Goal: Transaction & Acquisition: Book appointment/travel/reservation

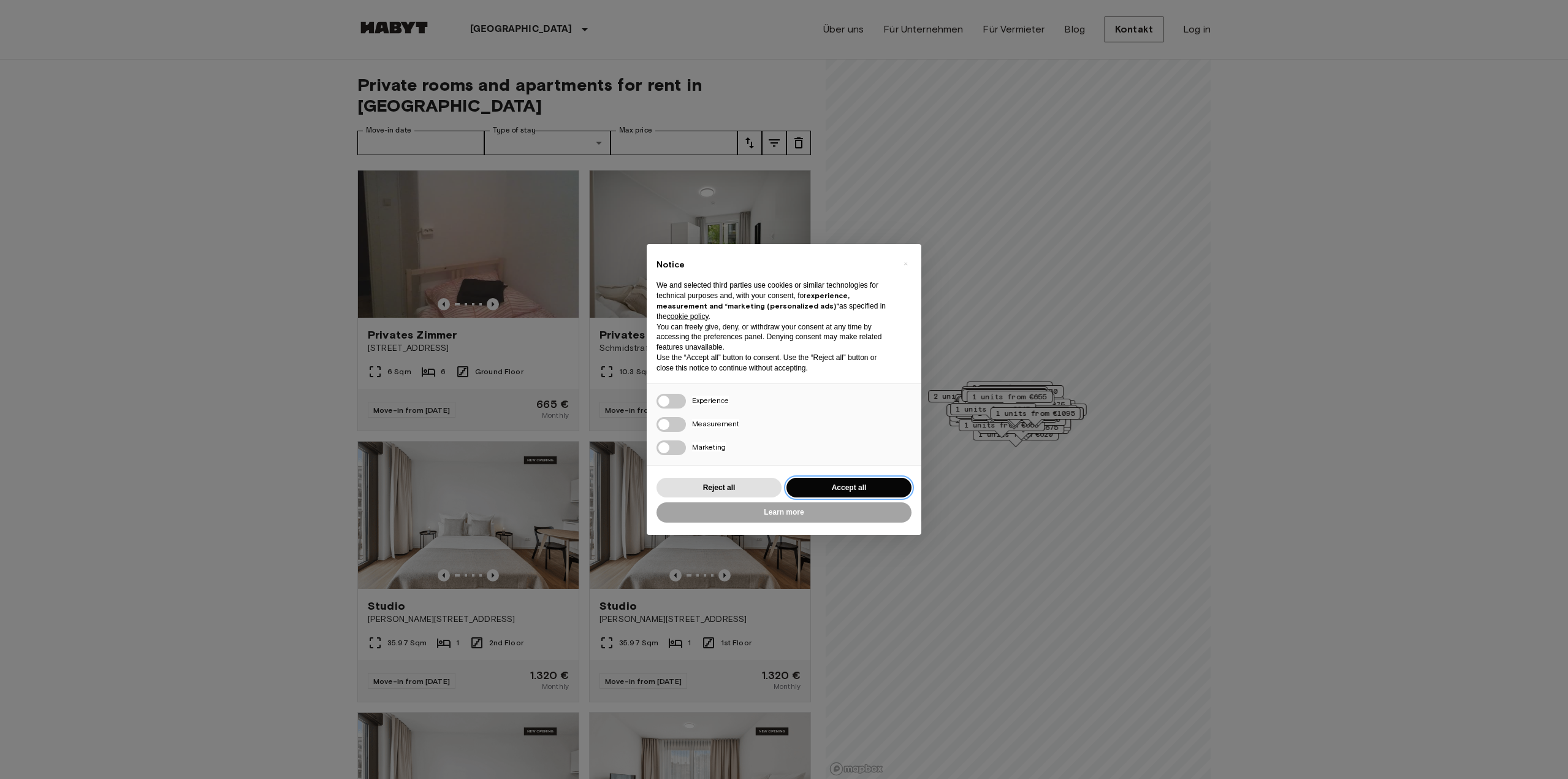
click at [871, 486] on button "Accept all" at bounding box center [849, 488] width 125 height 20
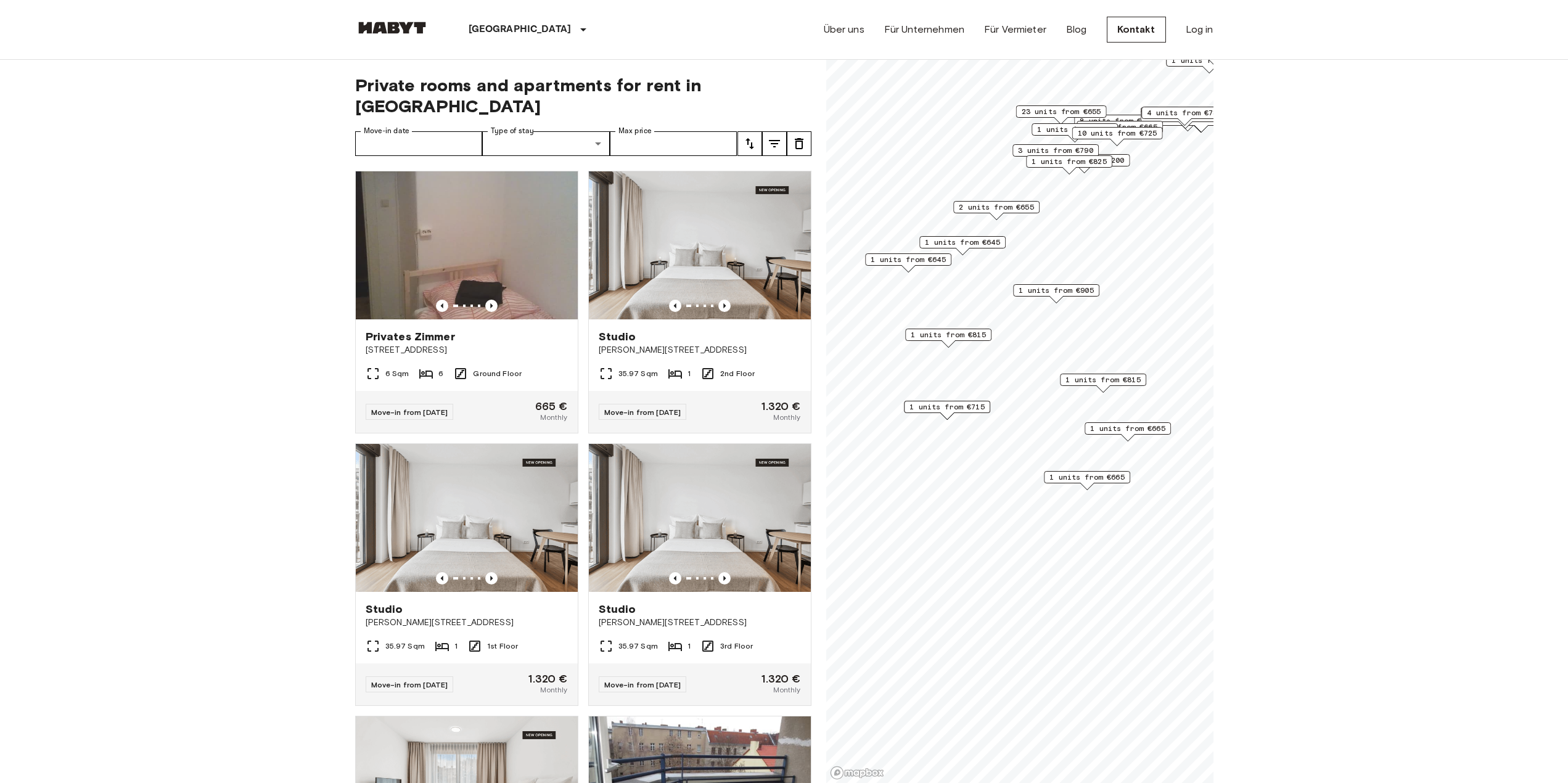
click at [1130, 429] on span "1 units from €665" at bounding box center [1128, 428] width 75 height 11
